Goal: Navigation & Orientation: Understand site structure

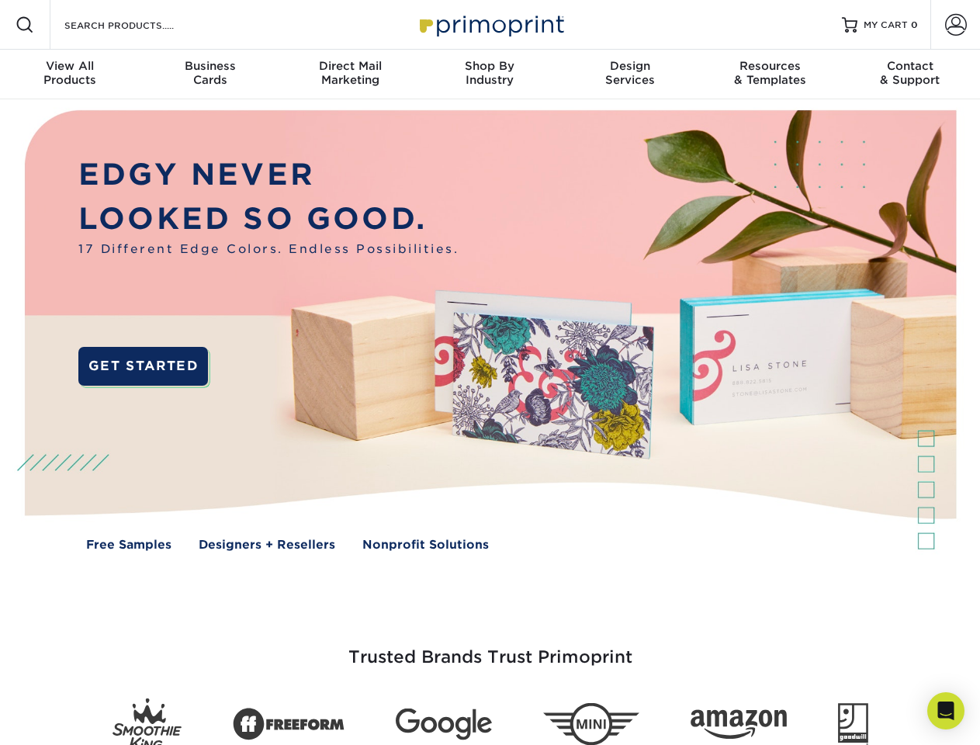
click at [490, 372] on img at bounding box center [490, 341] width 970 height 485
click at [25, 25] on span at bounding box center [25, 25] width 19 height 19
click at [955, 25] on span at bounding box center [956, 25] width 22 height 22
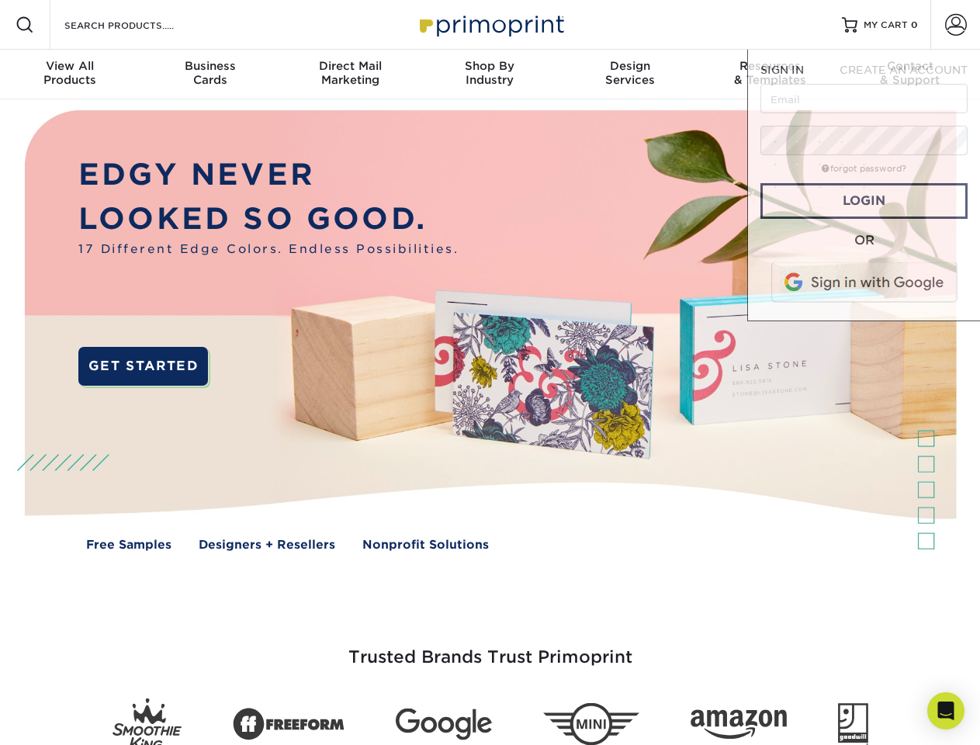
click at [70, 74] on div "View All Products" at bounding box center [70, 73] width 140 height 28
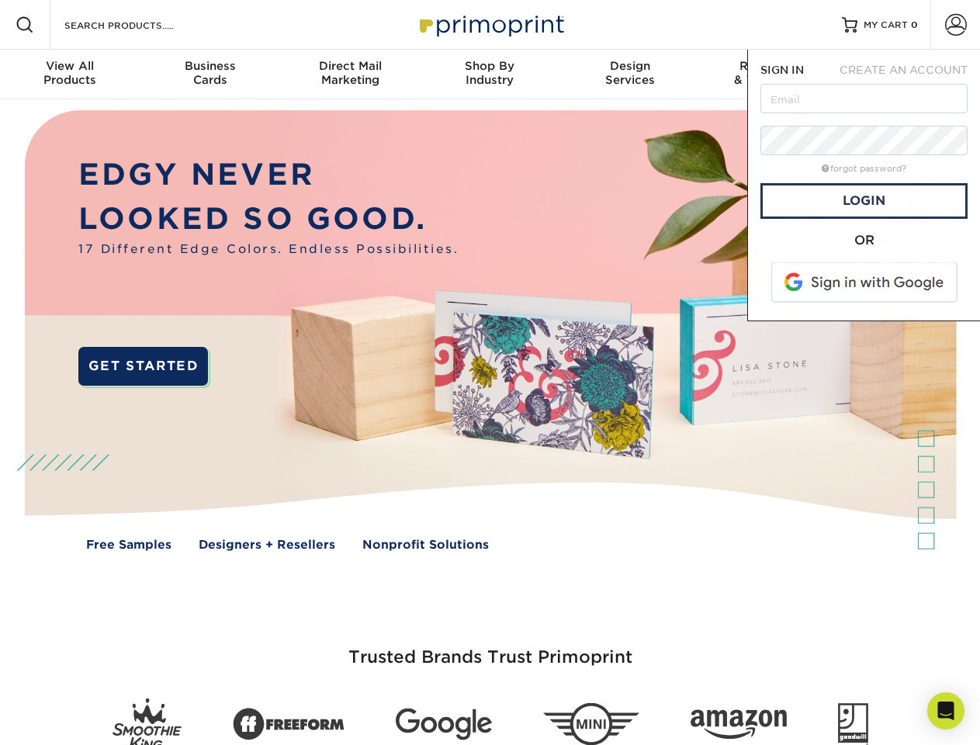
click at [210, 74] on div "Business Cards" at bounding box center [210, 73] width 140 height 28
click at [350, 74] on div "Direct Mail Marketing" at bounding box center [350, 73] width 140 height 28
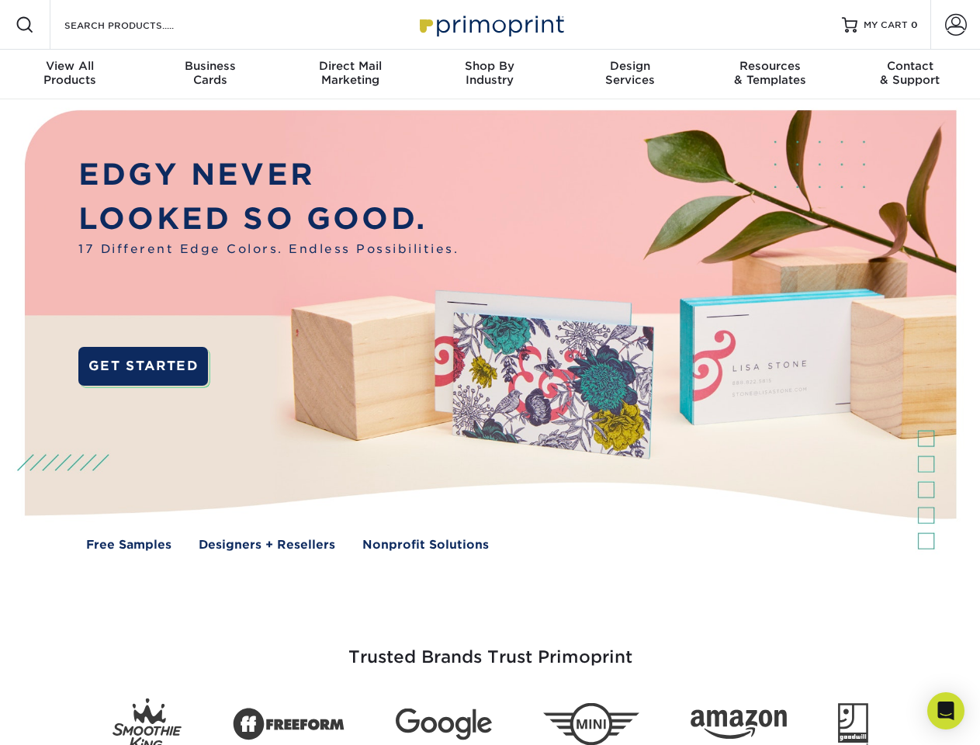
click at [490, 74] on div "Shop By Industry" at bounding box center [490, 73] width 140 height 28
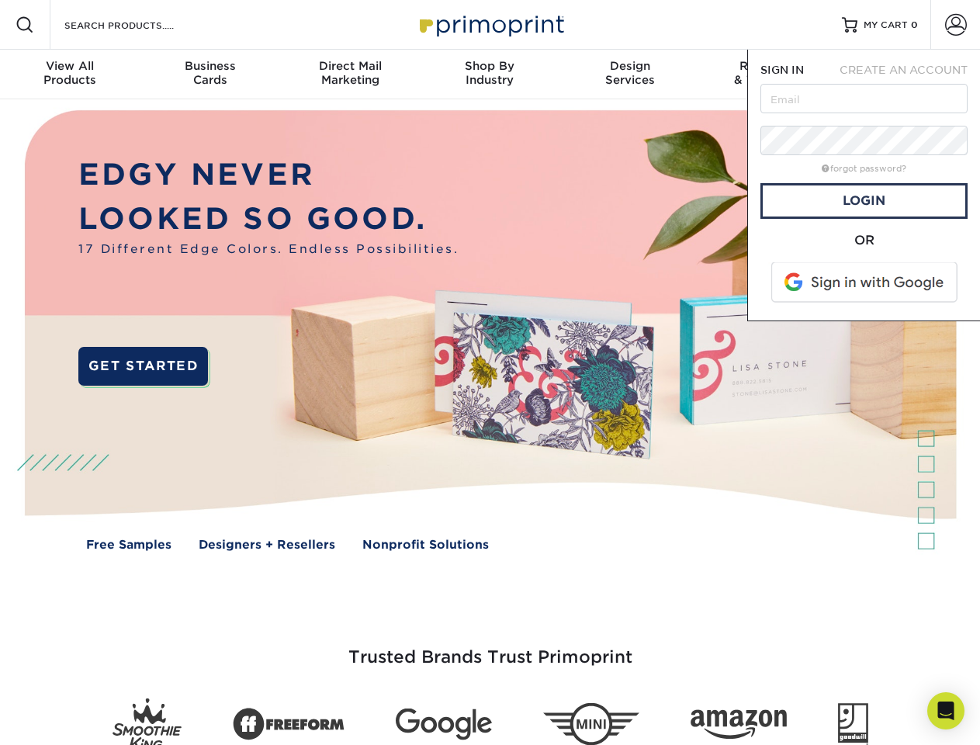
click at [630, 74] on div "Design Services" at bounding box center [630, 73] width 140 height 28
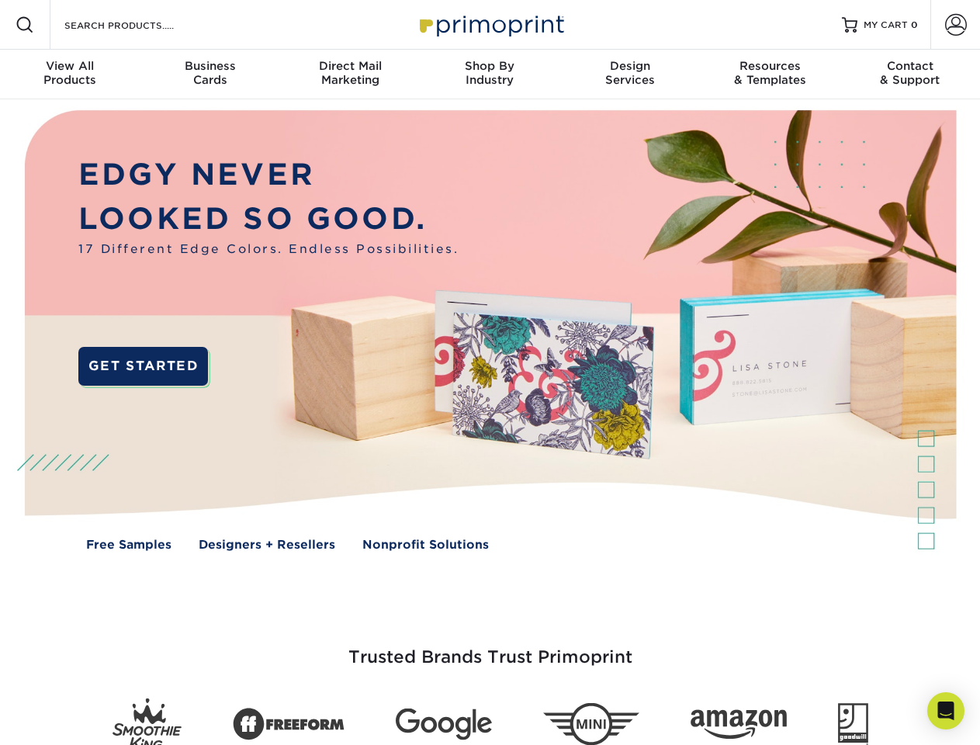
click at [770, 74] on span "SIGN IN" at bounding box center [781, 70] width 43 height 12
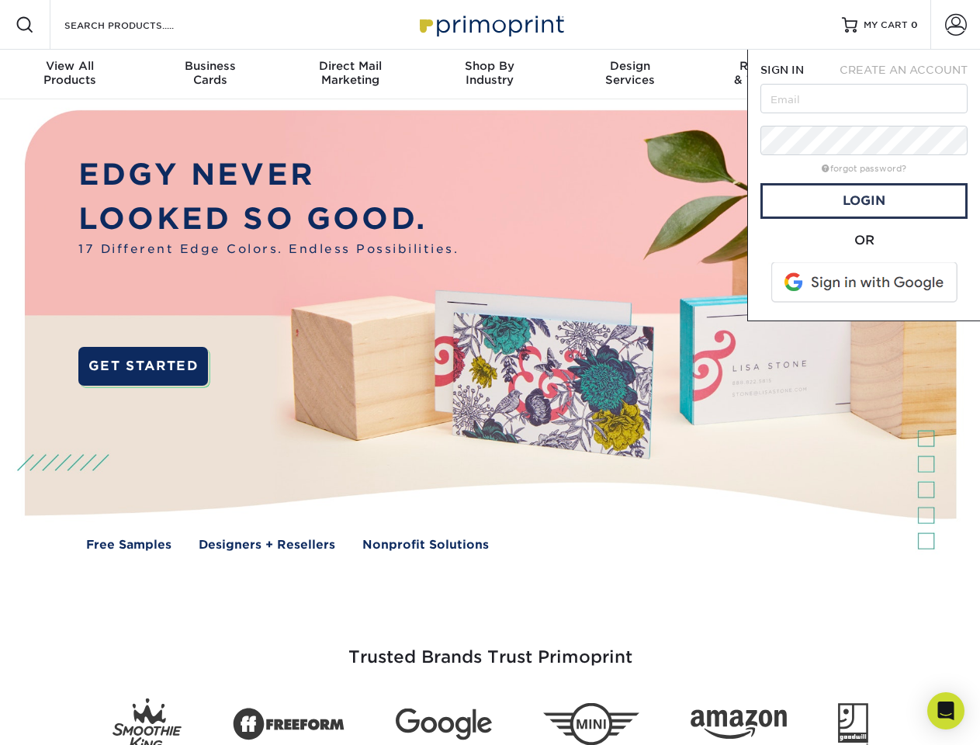
click at [910, 74] on div "Contact & Support" at bounding box center [910, 73] width 140 height 28
